Goal: Task Accomplishment & Management: Manage account settings

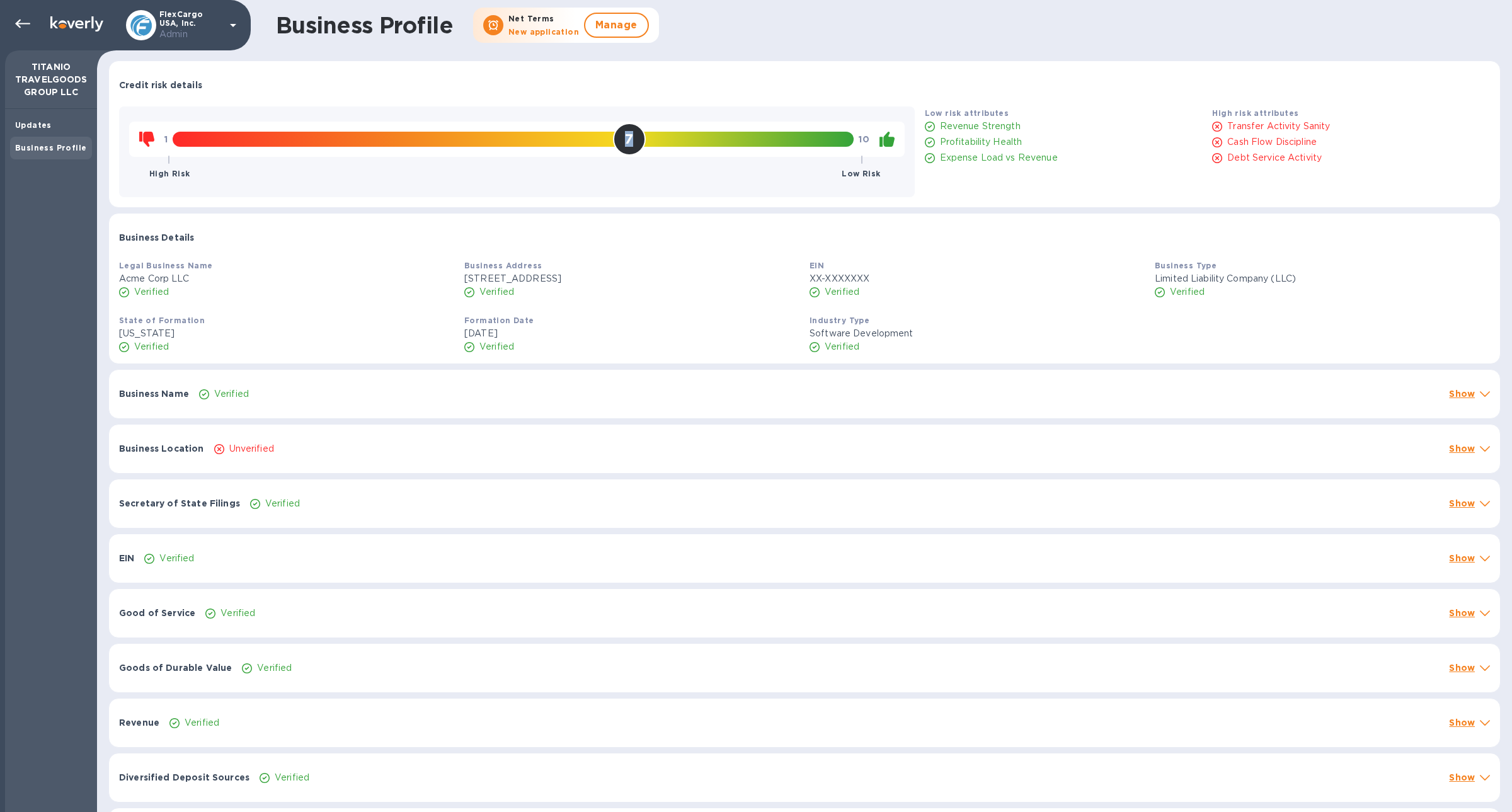
drag, startPoint x: 626, startPoint y: 144, endPoint x: 639, endPoint y: 144, distance: 13.0
click at [639, 144] on div "7" at bounding box center [629, 139] width 33 height 33
click at [636, 142] on div "7" at bounding box center [629, 139] width 33 height 33
drag, startPoint x: 636, startPoint y: 142, endPoint x: 618, endPoint y: 142, distance: 18.0
click at [618, 142] on div "7" at bounding box center [629, 139] width 33 height 33
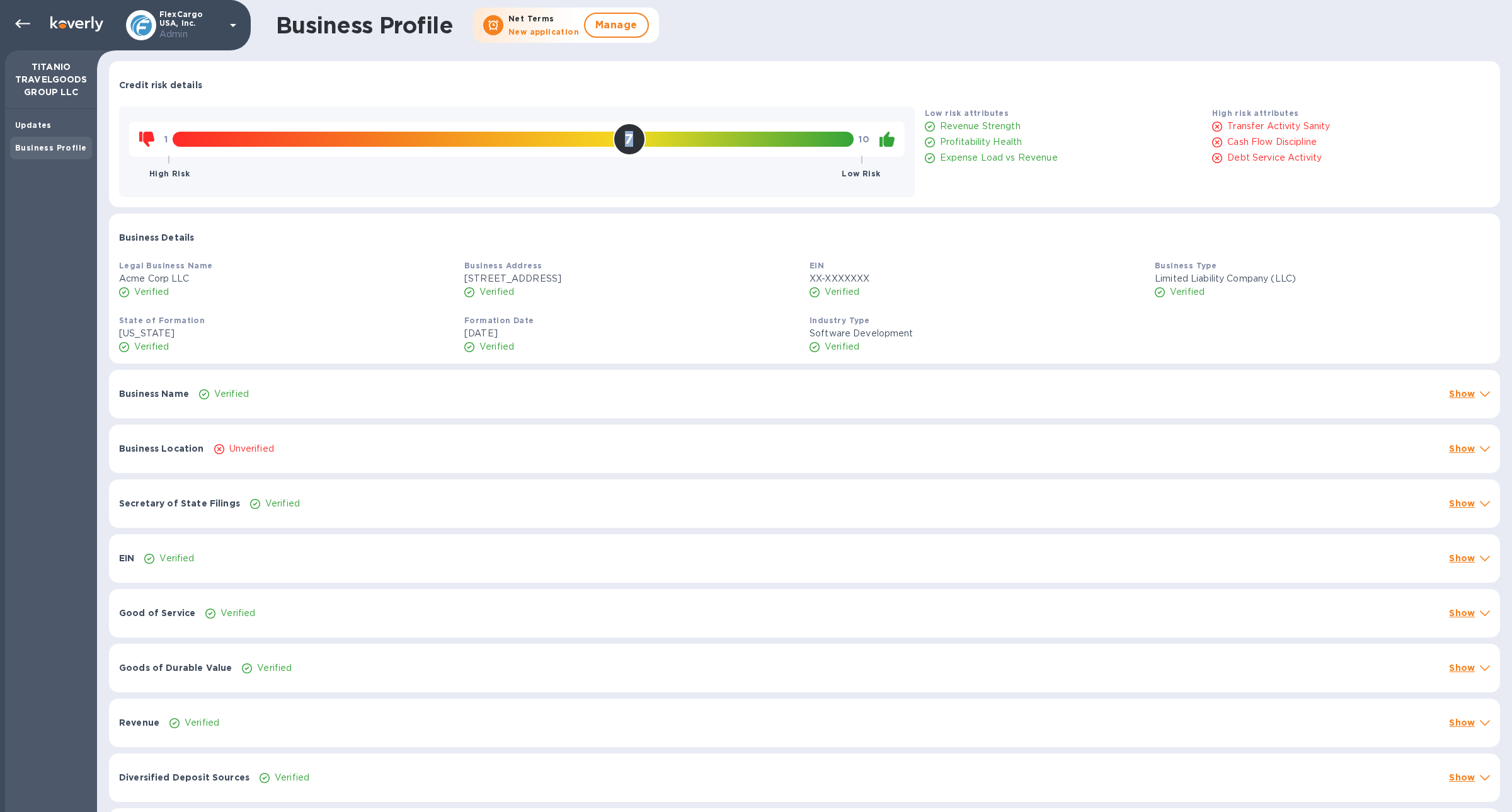
click at [618, 142] on div "7" at bounding box center [629, 139] width 33 height 33
drag, startPoint x: 618, startPoint y: 142, endPoint x: 632, endPoint y: 142, distance: 14.0
click at [632, 142] on div "7" at bounding box center [629, 139] width 33 height 33
drag, startPoint x: 632, startPoint y: 142, endPoint x: 618, endPoint y: 142, distance: 14.0
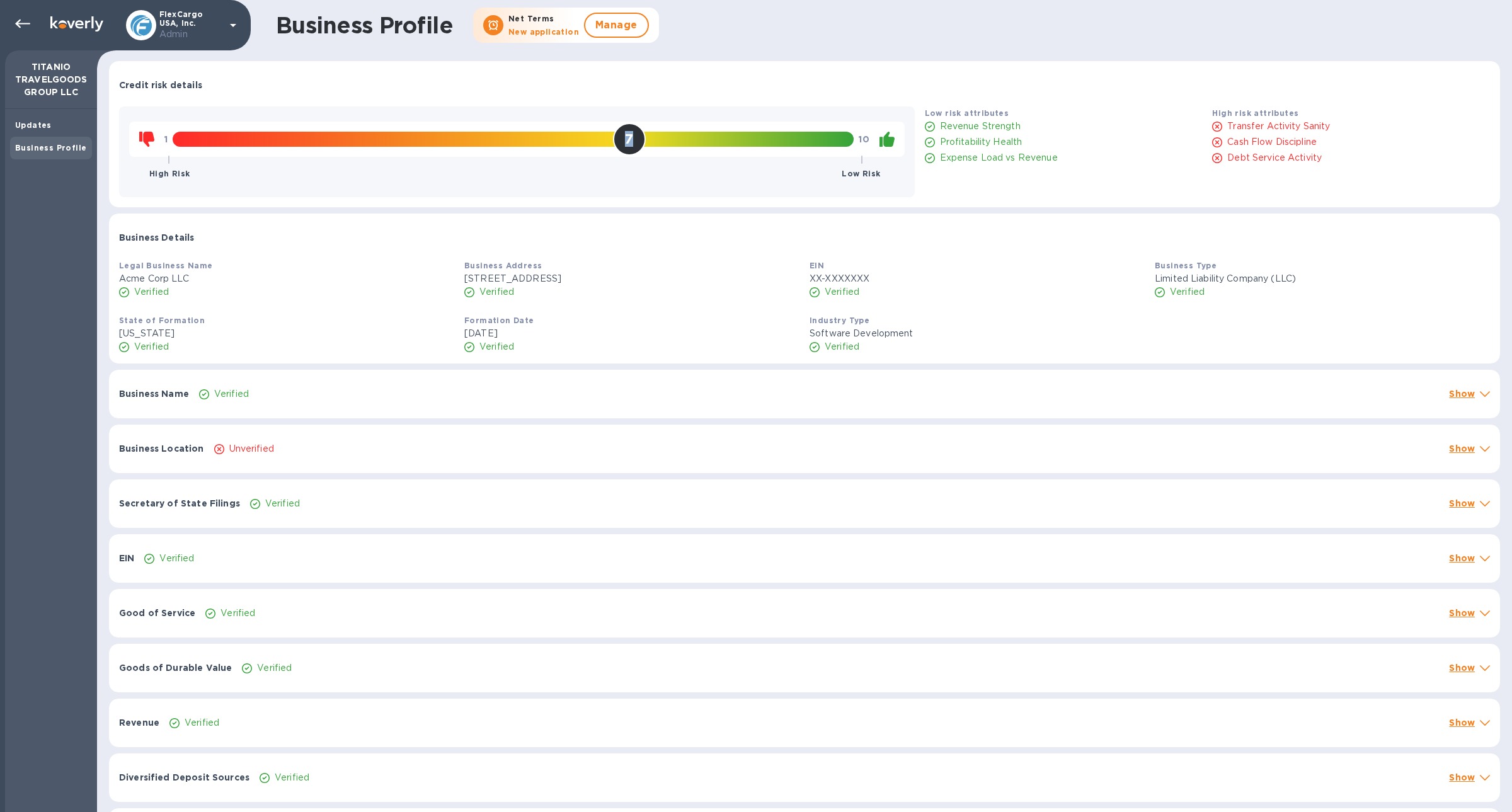
click at [618, 142] on div "7" at bounding box center [629, 139] width 33 height 33
click at [744, 406] on div "Business Name Verified Show" at bounding box center [804, 394] width 1391 height 49
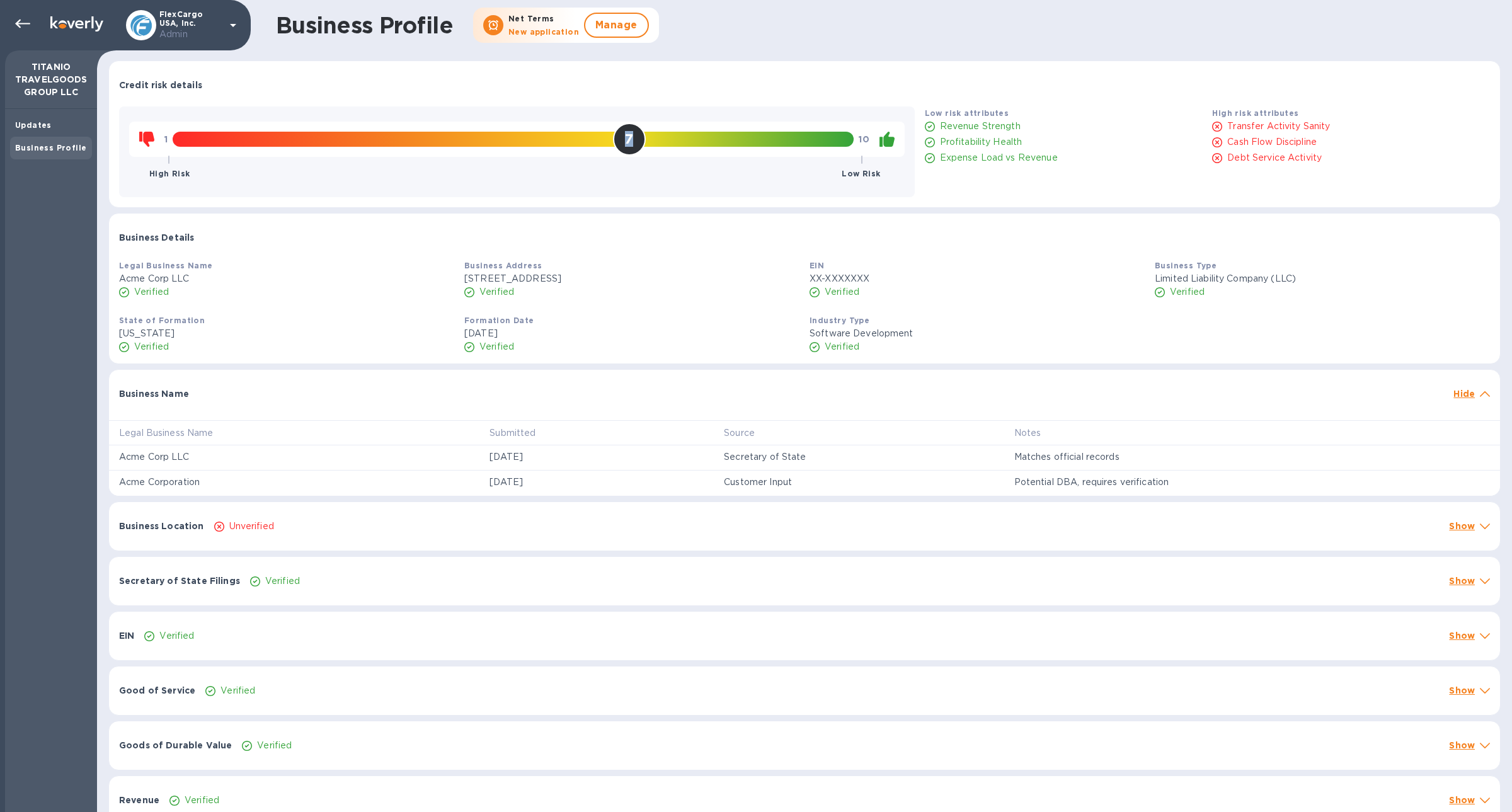
click at [754, 528] on div "Unverified" at bounding box center [827, 526] width 1231 height 18
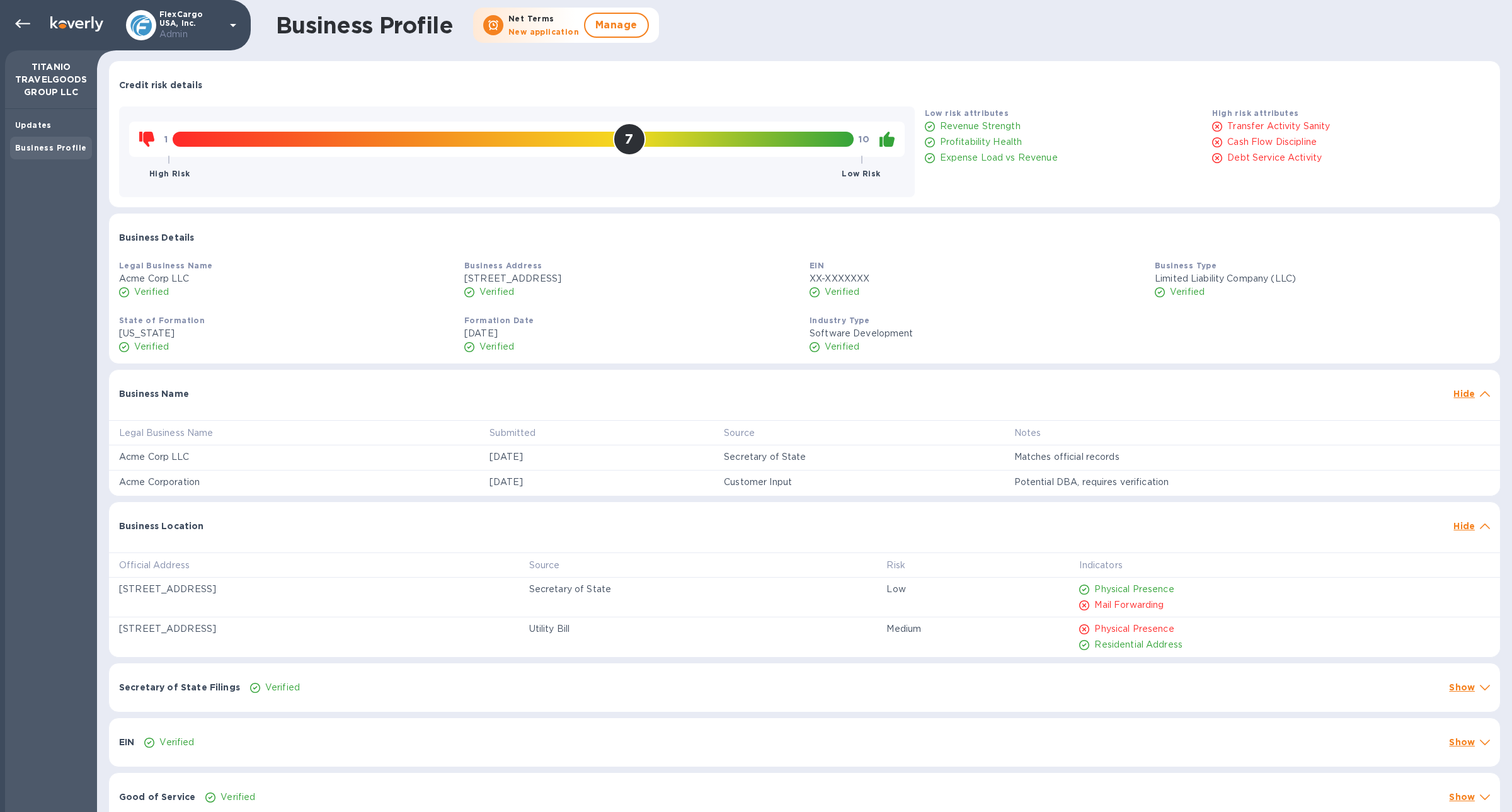
click at [607, 144] on div "7" at bounding box center [513, 139] width 681 height 15
click at [887, 137] on icon at bounding box center [889, 139] width 11 height 15
